Goal: Information Seeking & Learning: Understand process/instructions

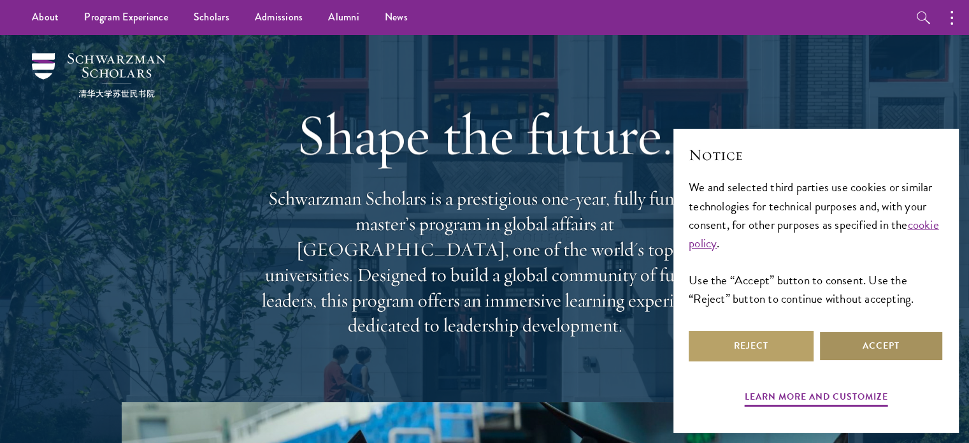
click at [867, 345] on button "Accept" at bounding box center [880, 346] width 125 height 31
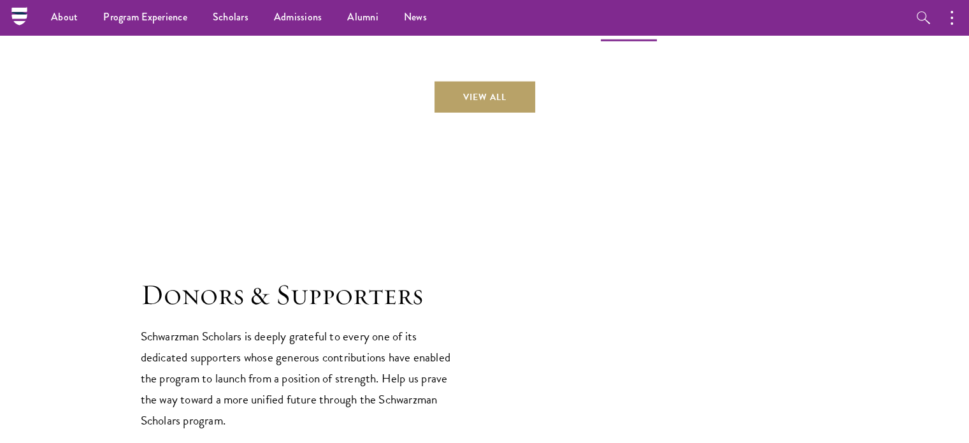
scroll to position [3401, 0]
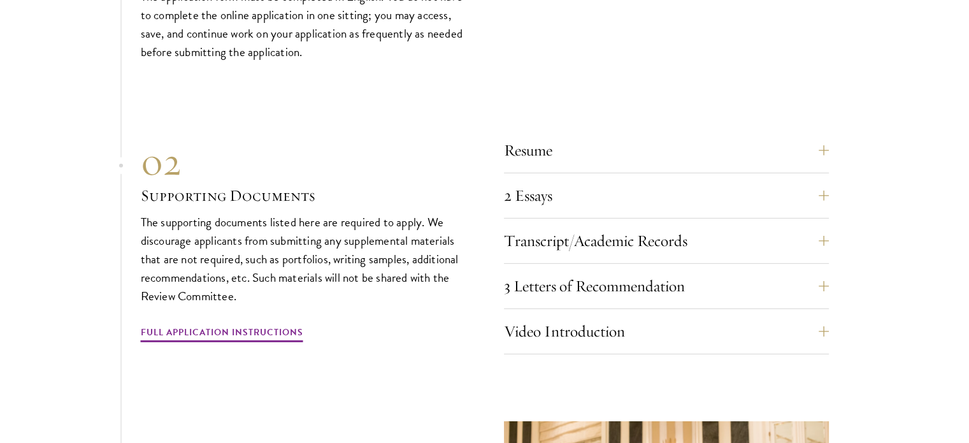
scroll to position [3952, 0]
click at [589, 134] on button "Resume" at bounding box center [675, 149] width 325 height 31
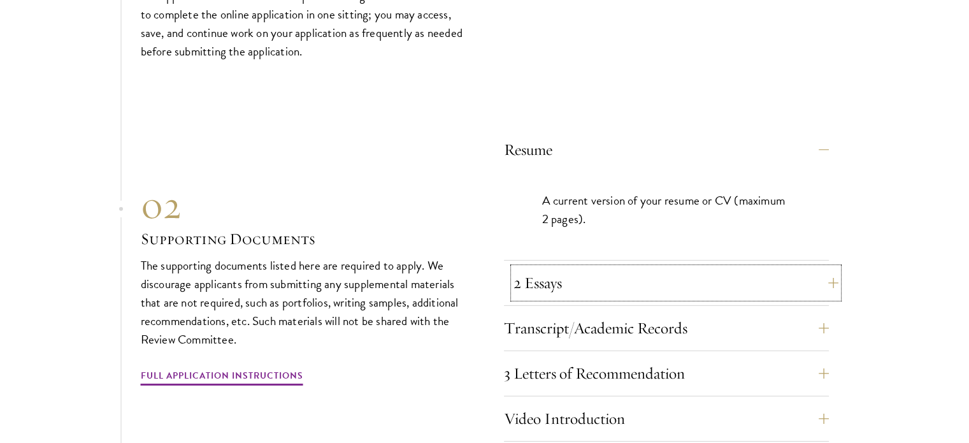
click at [611, 268] on button "2 Essays" at bounding box center [675, 283] width 325 height 31
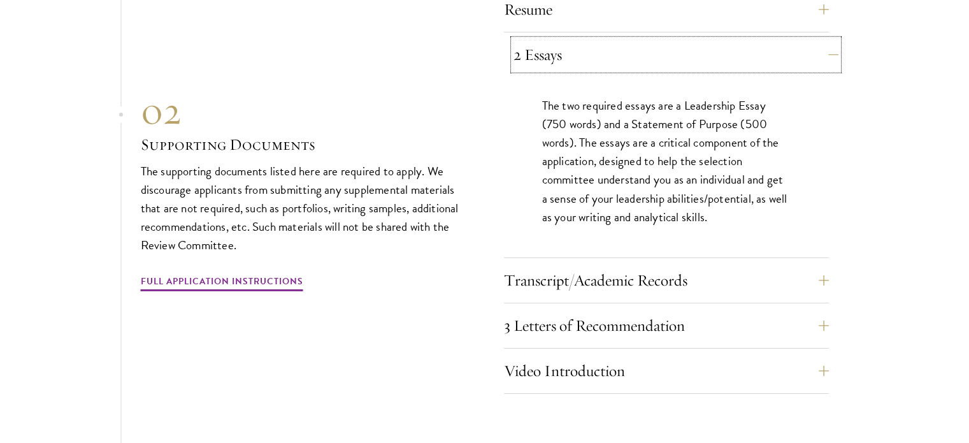
scroll to position [4092, 0]
click at [611, 265] on button "Transcript/Academic Records" at bounding box center [666, 280] width 325 height 31
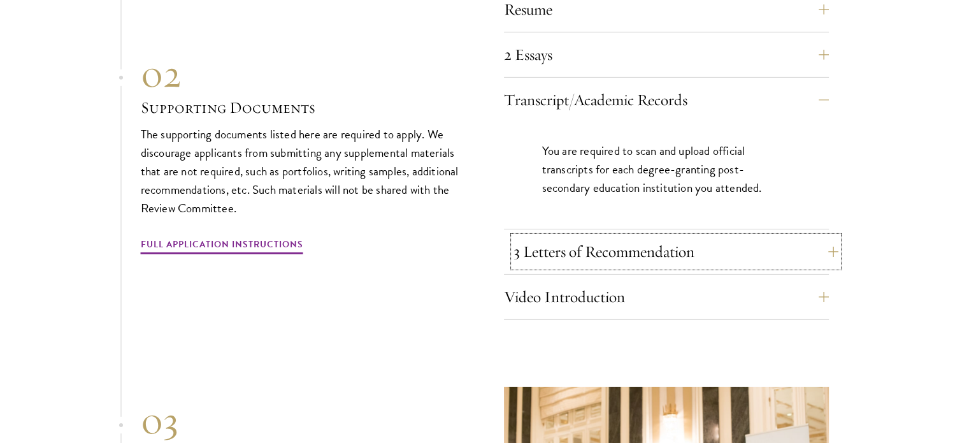
click at [648, 236] on button "3 Letters of Recommendation" at bounding box center [675, 251] width 325 height 31
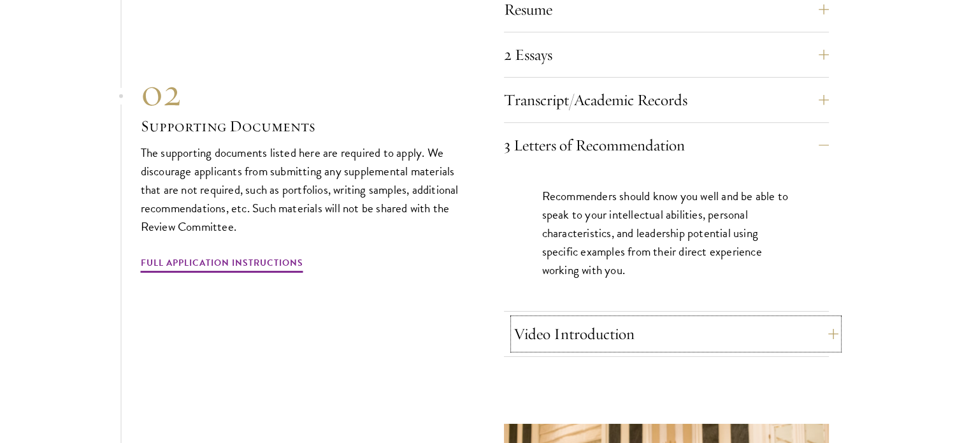
click at [637, 318] on button "Video Introduction" at bounding box center [675, 333] width 325 height 31
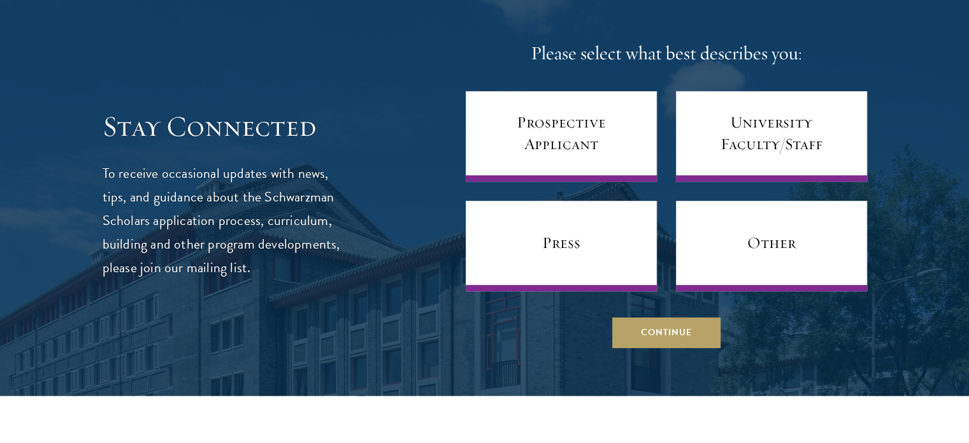
scroll to position [5189, 0]
